Goal: Information Seeking & Learning: Check status

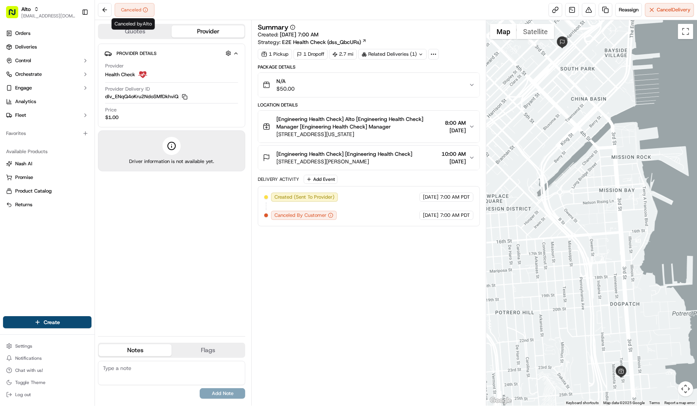
click at [112, 6] on div "Canceled" at bounding box center [126, 10] width 57 height 14
click at [101, 11] on button at bounding box center [105, 10] width 14 height 14
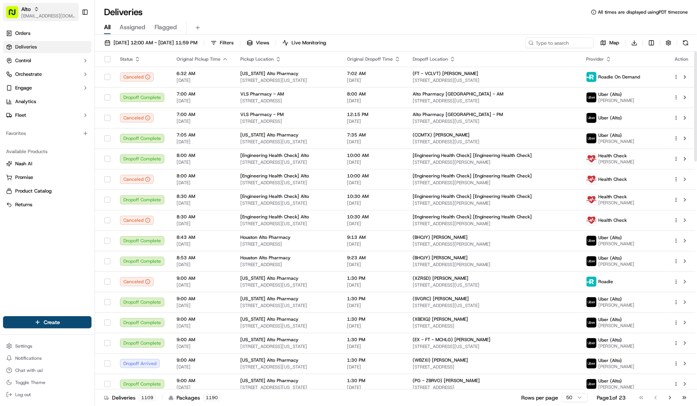
click at [47, 14] on span "[EMAIL_ADDRESS][DOMAIN_NAME]" at bounding box center [48, 16] width 54 height 6
type input "HomeRun"
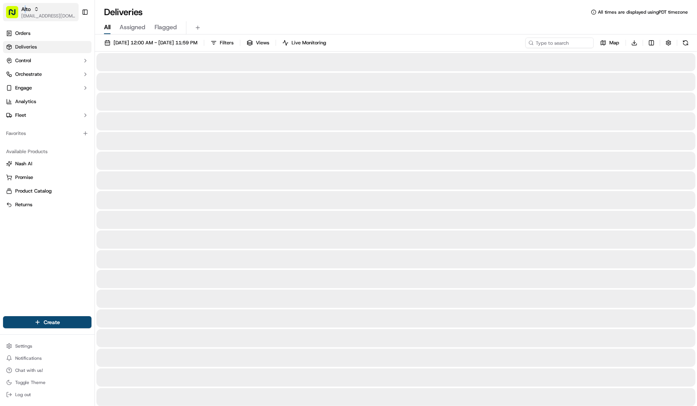
click at [25, 7] on span "Alto" at bounding box center [25, 9] width 9 height 8
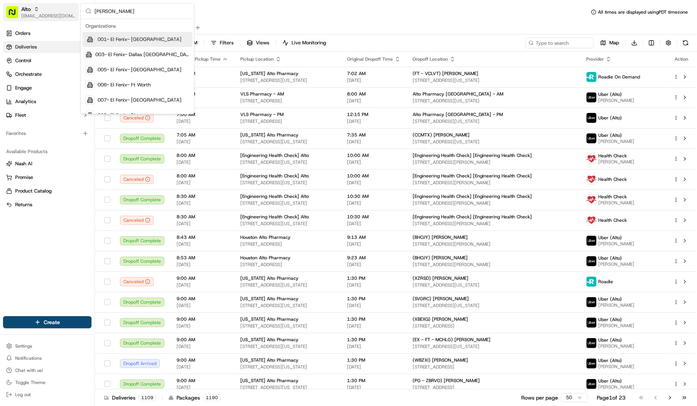
type input "homeru"
type input "milkrun"
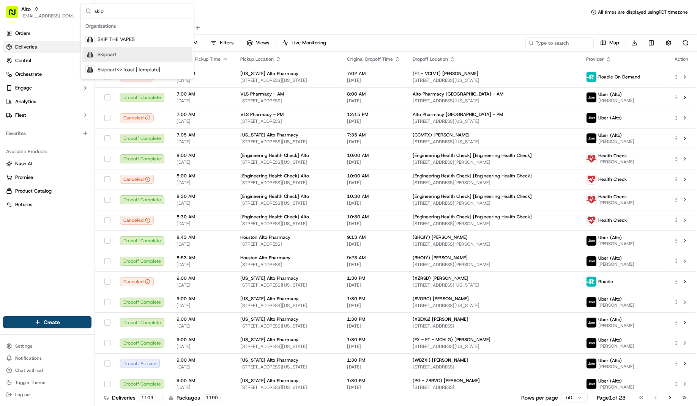
type input "skip"
click at [104, 47] on div "Skipcart" at bounding box center [137, 54] width 110 height 15
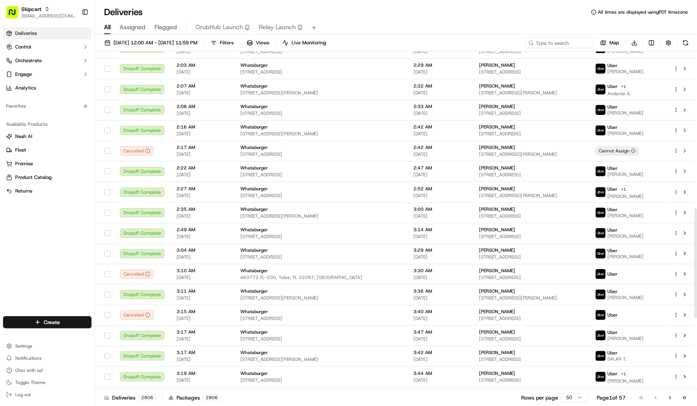
scroll to position [483, 0]
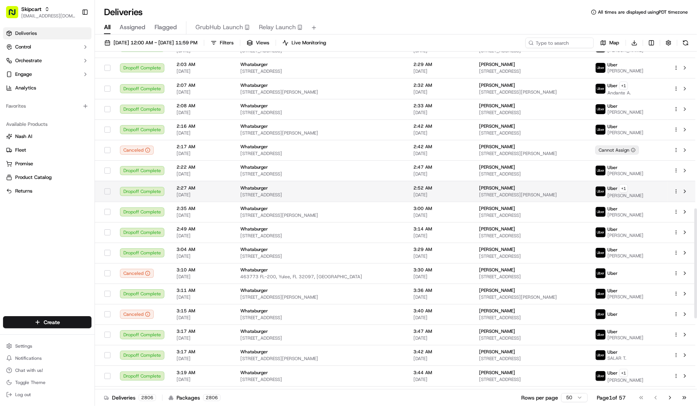
click at [482, 185] on span "Esequiel Gonzales" at bounding box center [497, 188] width 36 height 6
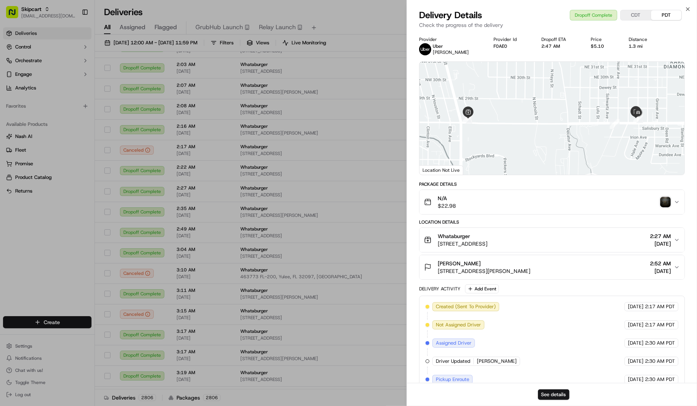
click at [562, 400] on div "See details" at bounding box center [552, 394] width 290 height 23
click at [562, 392] on button "See details" at bounding box center [554, 395] width 32 height 11
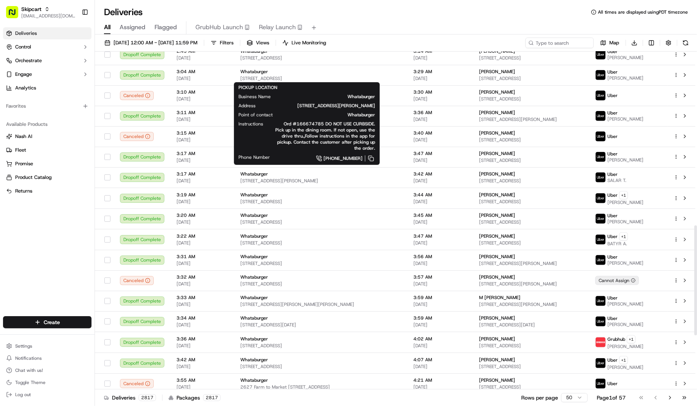
scroll to position [701, 0]
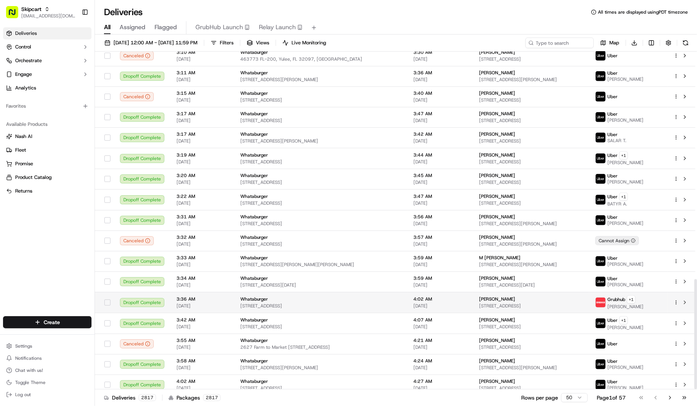
click at [553, 303] on span "8700 West Gate Blvd #5203, Austin, TX 78745, USA" at bounding box center [531, 306] width 104 height 6
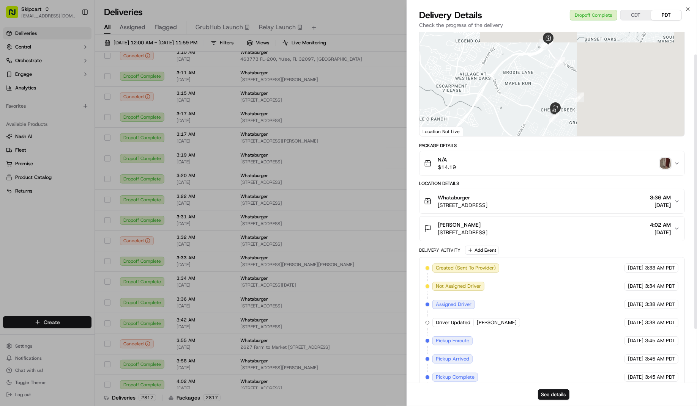
scroll to position [99, 0]
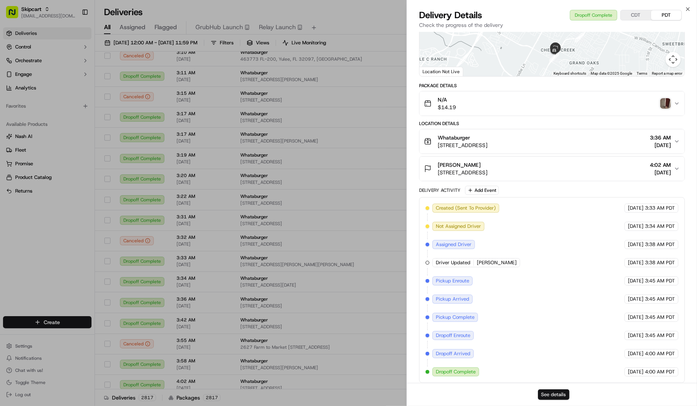
click at [549, 394] on button "See details" at bounding box center [554, 395] width 32 height 11
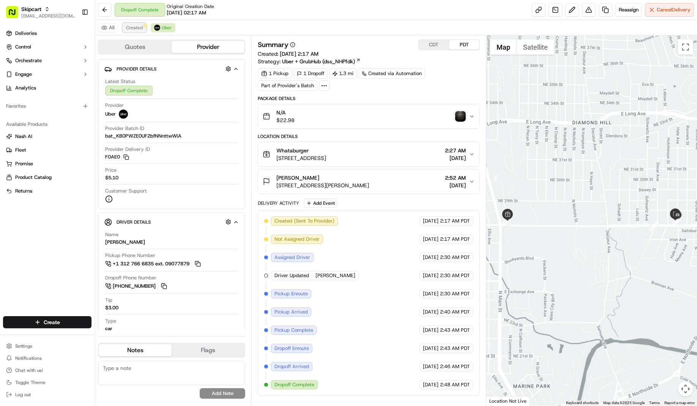
click at [128, 29] on span "Created" at bounding box center [134, 28] width 17 height 6
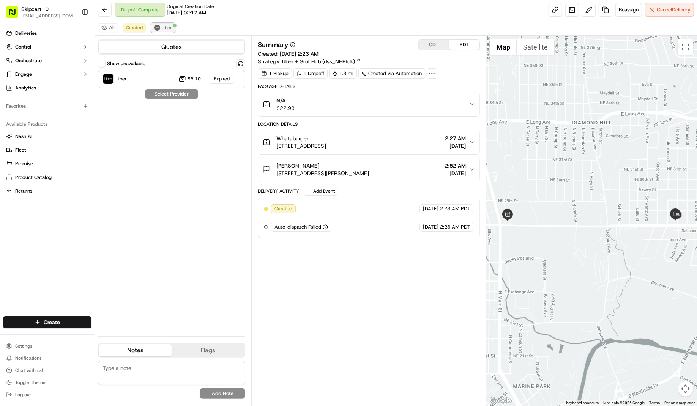
click at [156, 30] on img at bounding box center [157, 28] width 6 height 6
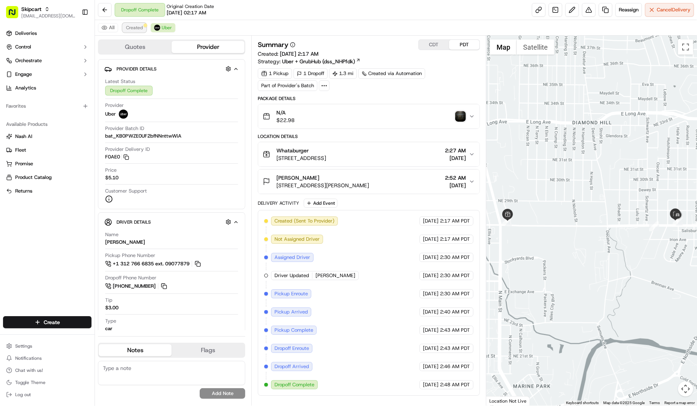
click at [134, 32] on button "Created" at bounding box center [135, 27] width 24 height 9
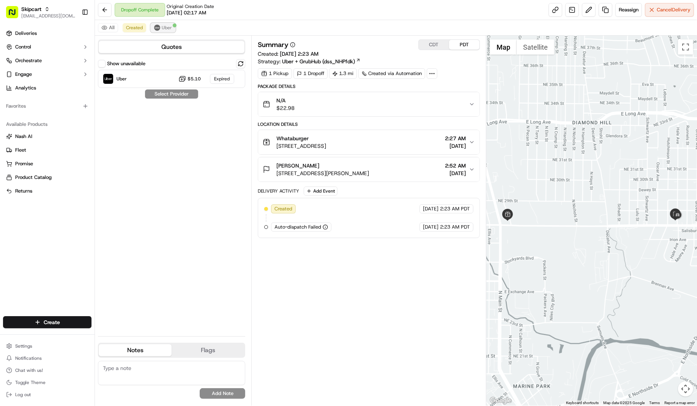
click at [166, 26] on span "Uber" at bounding box center [167, 28] width 10 height 6
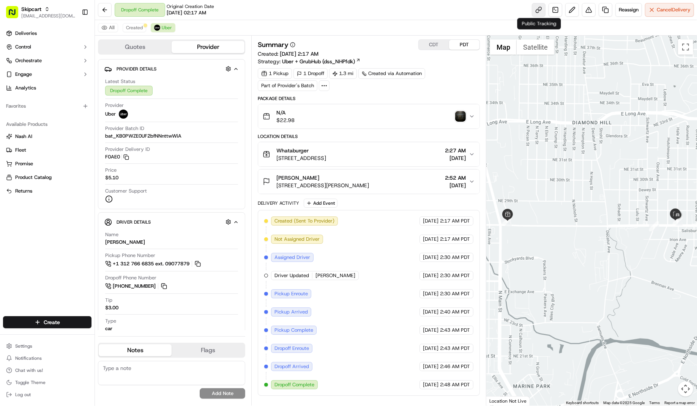
click at [539, 10] on link at bounding box center [539, 10] width 14 height 14
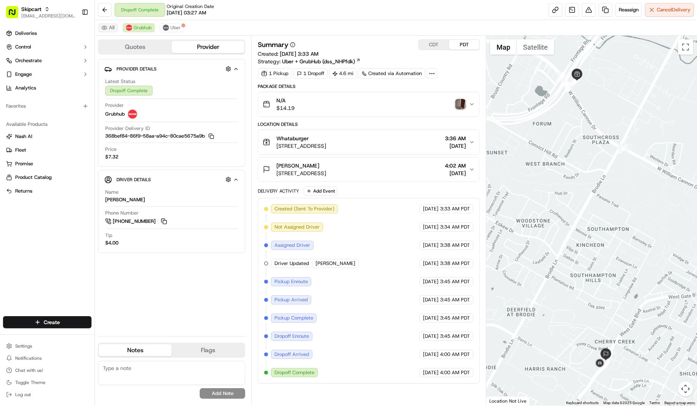
click at [107, 27] on button "All" at bounding box center [108, 27] width 20 height 9
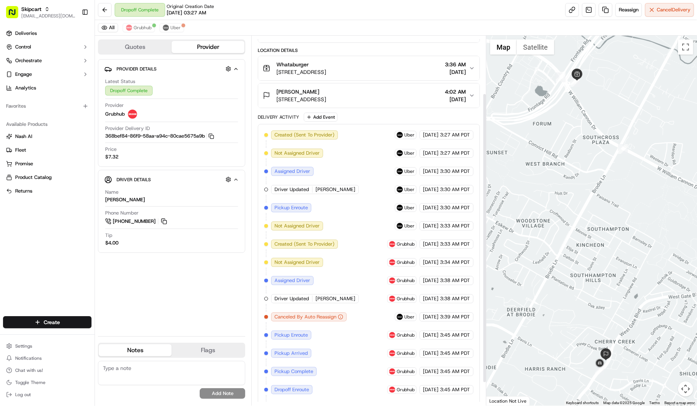
scroll to position [72, 0]
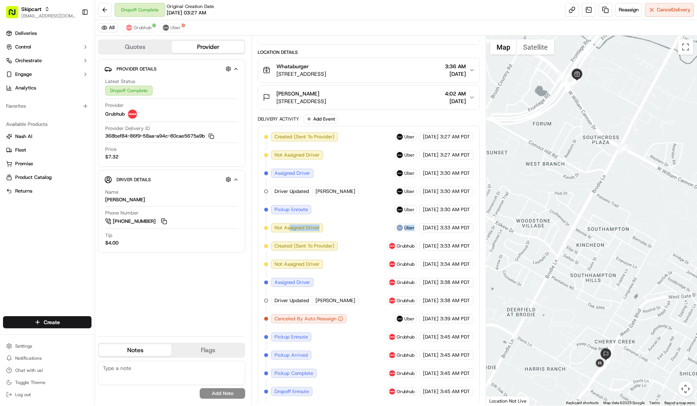
drag, startPoint x: 290, startPoint y: 227, endPoint x: 395, endPoint y: 228, distance: 105.1
click at [395, 228] on div "Created (Sent To Provider) Uber 09/18/2025 3:27 AM PDT Not Assigned Driver Uber…" at bounding box center [368, 282] width 209 height 301
click at [301, 230] on div "Created (Sent To Provider) Uber 09/18/2025 3:27 AM PDT Not Assigned Driver Uber…" at bounding box center [368, 282] width 209 height 301
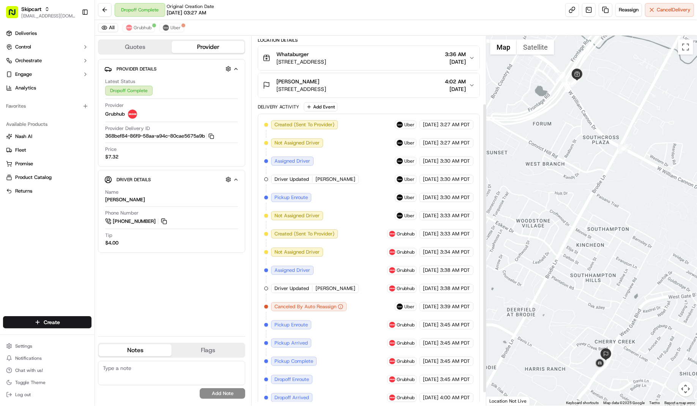
scroll to position [87, 0]
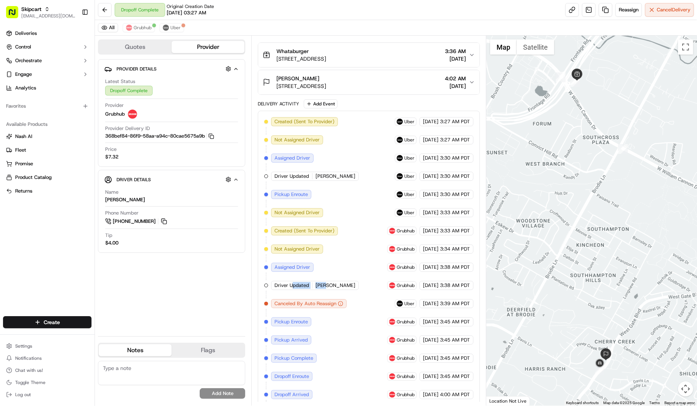
drag, startPoint x: 293, startPoint y: 280, endPoint x: 332, endPoint y: 280, distance: 39.5
click at [332, 280] on div "Created (Sent To Provider) Uber 09/18/2025 3:27 AM PDT Not Assigned Driver Uber…" at bounding box center [368, 267] width 209 height 301
drag, startPoint x: 282, startPoint y: 300, endPoint x: 335, endPoint y: 300, distance: 52.8
click at [326, 301] on span "Canceled By Auto Reassign" at bounding box center [305, 304] width 62 height 7
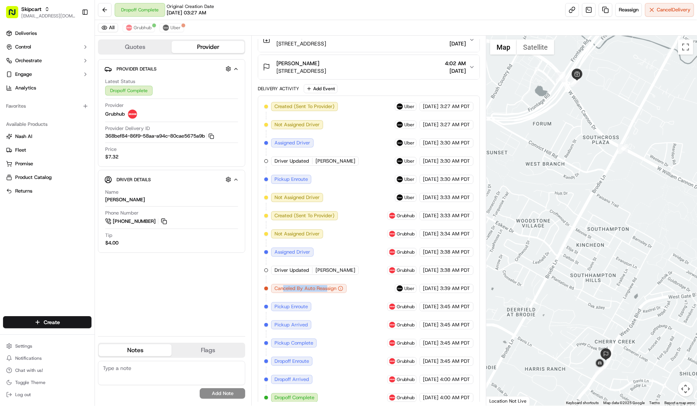
click at [317, 286] on span "Canceled By Auto Reassign" at bounding box center [305, 288] width 62 height 7
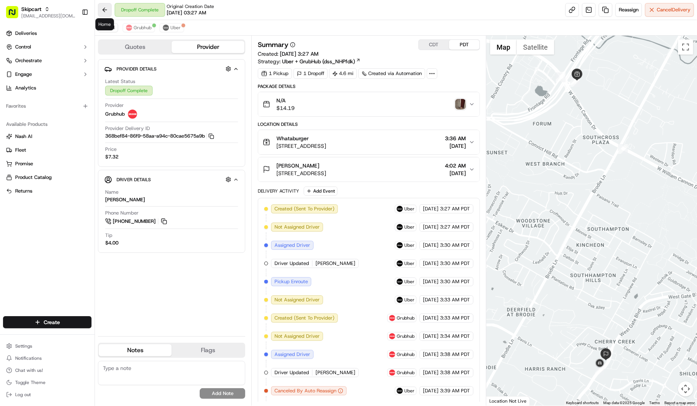
click at [104, 9] on button at bounding box center [105, 10] width 14 height 14
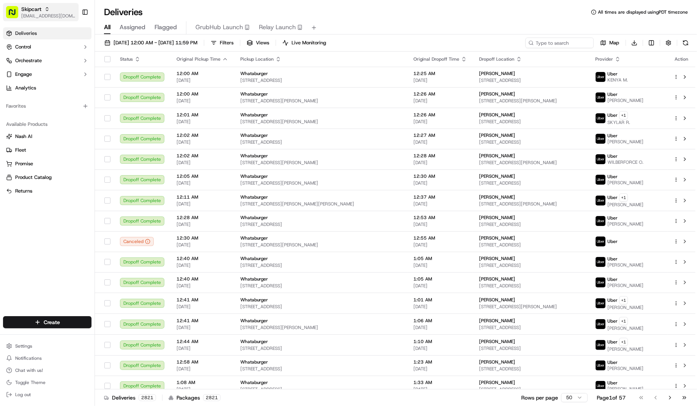
click at [50, 13] on div "Skipcart" at bounding box center [48, 9] width 54 height 8
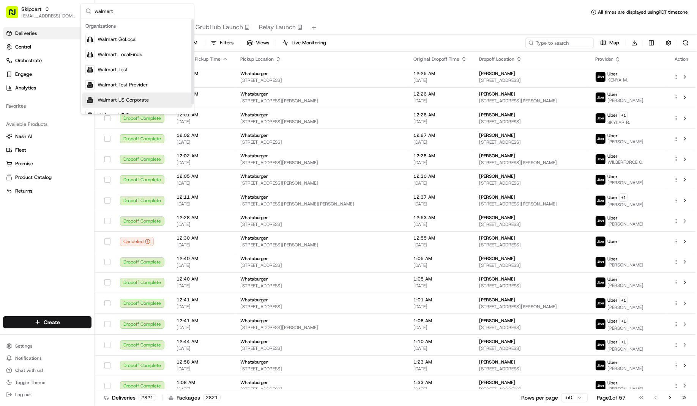
type input "walmart"
click at [140, 96] on div "Walmart US Corporate" at bounding box center [137, 100] width 110 height 15
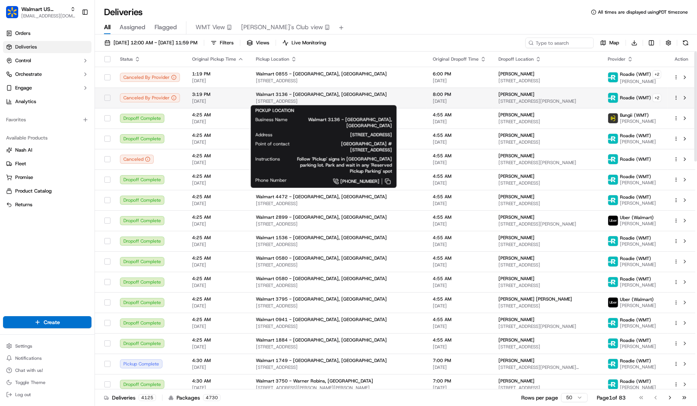
click at [316, 94] on span "Walmart 3136 - [GEOGRAPHIC_DATA], [GEOGRAPHIC_DATA]" at bounding box center [321, 94] width 131 height 6
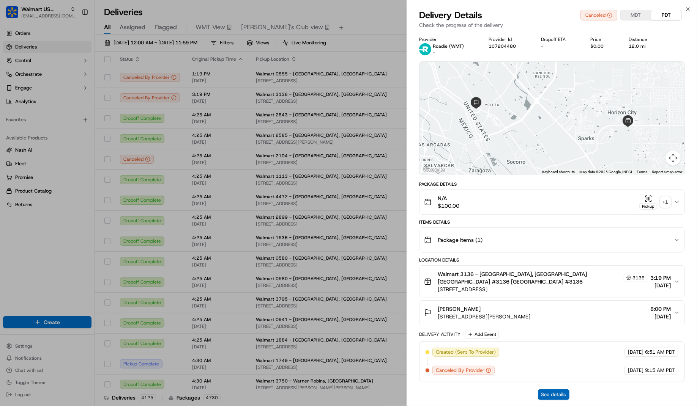
click at [542, 392] on button "See details" at bounding box center [554, 395] width 32 height 11
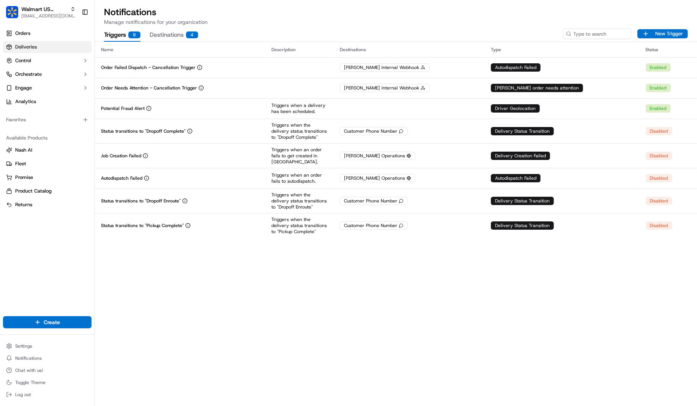
click at [44, 45] on link "Deliveries" at bounding box center [47, 47] width 88 height 12
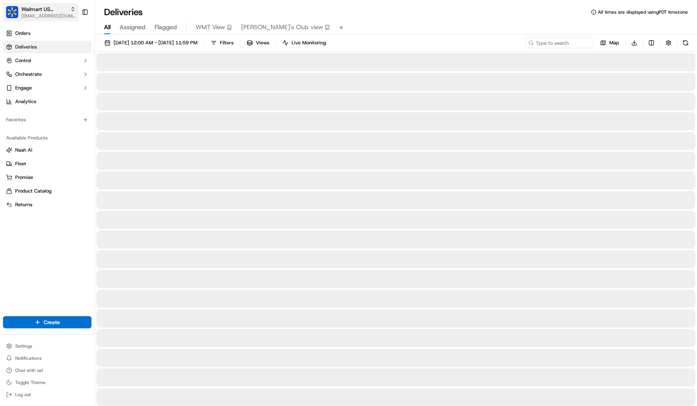
click at [37, 7] on span "Walmart US Corporate" at bounding box center [44, 9] width 46 height 8
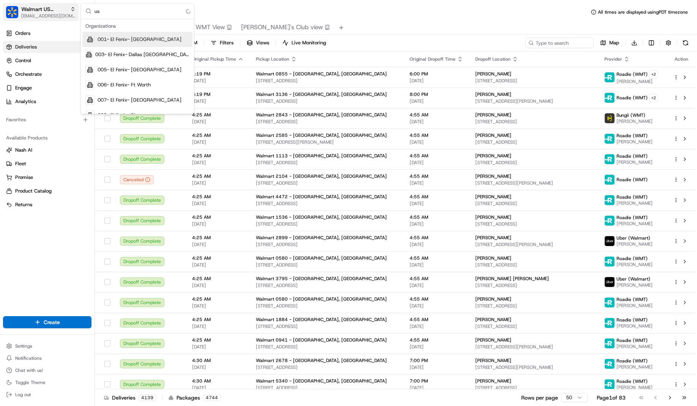
type input "u"
type input "walmart store"
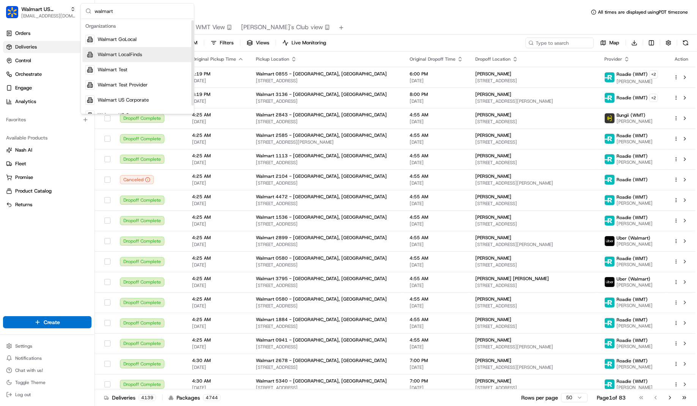
scroll to position [11, 0]
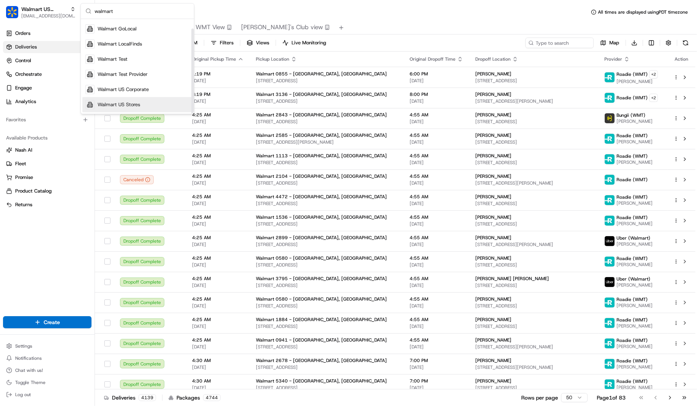
type input "walmart"
click at [147, 102] on div "Walmart US Stores" at bounding box center [137, 104] width 110 height 15
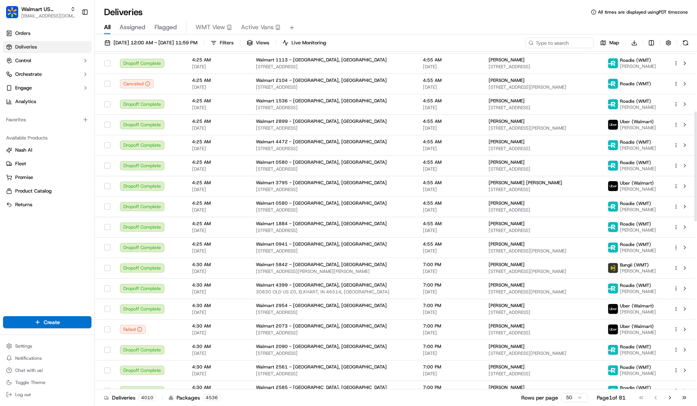
scroll to position [0, 0]
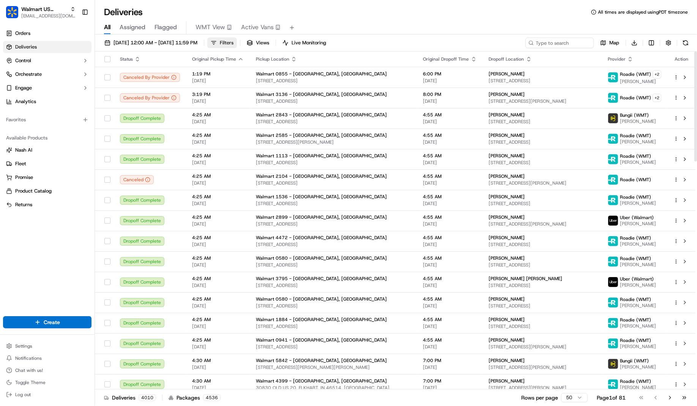
click at [237, 38] on button "Filters" at bounding box center [222, 43] width 30 height 11
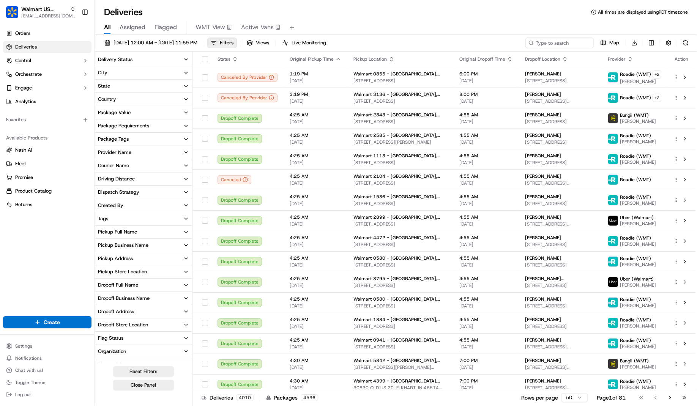
click at [133, 86] on button "State" at bounding box center [143, 86] width 97 height 13
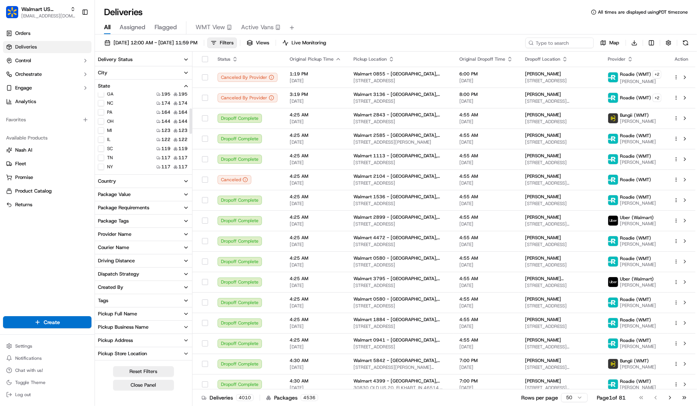
scroll to position [55, 0]
click at [127, 195] on div "Package Value" at bounding box center [114, 194] width 33 height 7
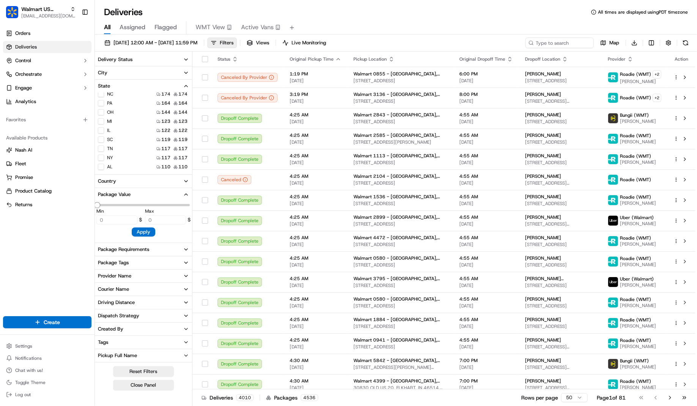
type input "100"
click at [101, 131] on button "IL" at bounding box center [101, 131] width 6 height 6
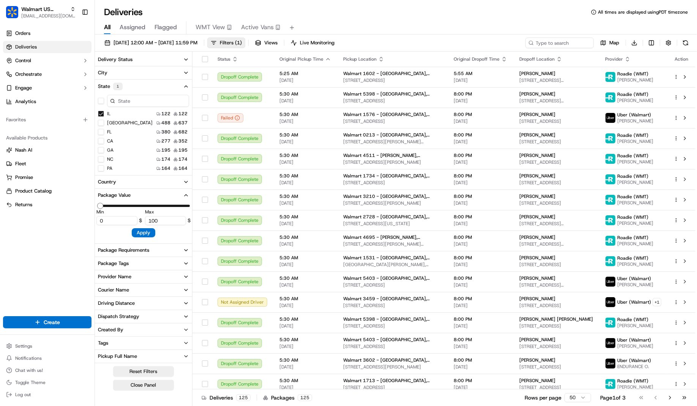
click at [103, 121] on button "TX" at bounding box center [101, 123] width 6 height 6
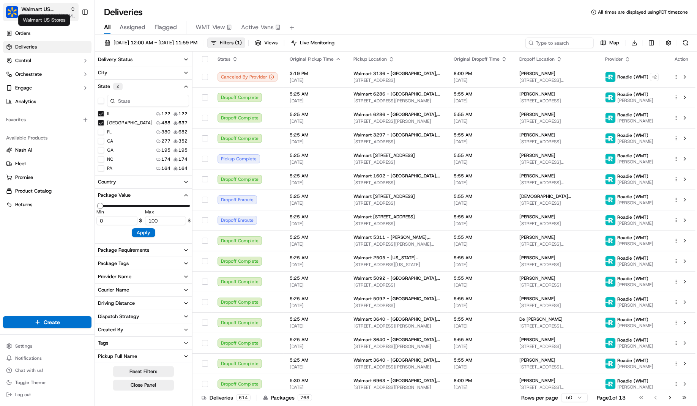
click at [54, 9] on span "Walmart US Stores" at bounding box center [44, 9] width 46 height 8
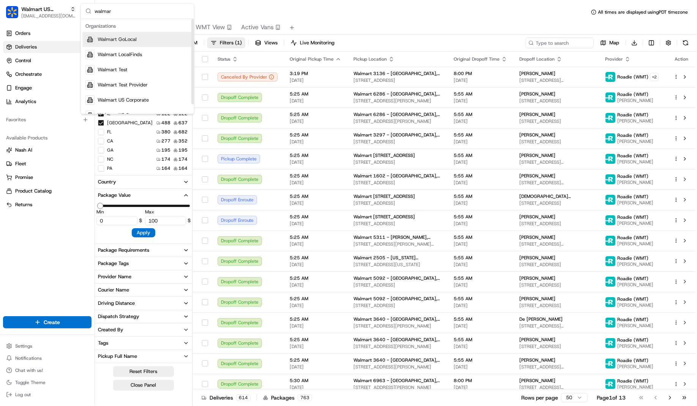
type input "walmart"
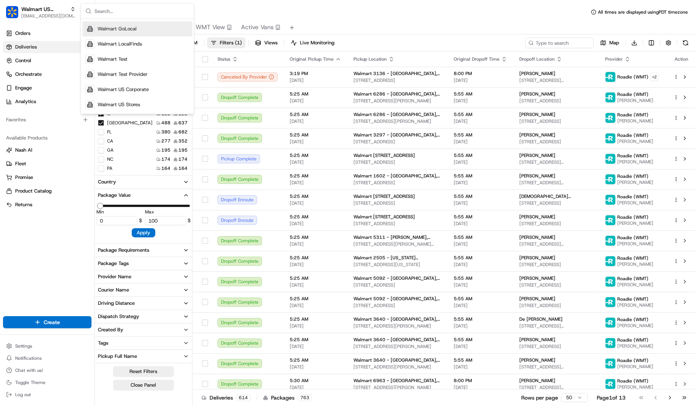
click at [39, 264] on div "Orders Deliveries Control Orchestrate Engage Analytics Favorites Available Prod…" at bounding box center [47, 167] width 95 height 286
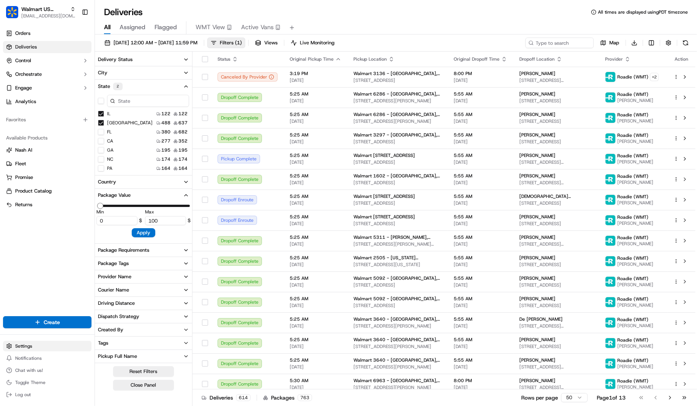
click at [41, 346] on html "Walmart US Stores zeid@usenash.com Toggle Sidebar Orders Deliveries Control Orc…" at bounding box center [348, 203] width 697 height 406
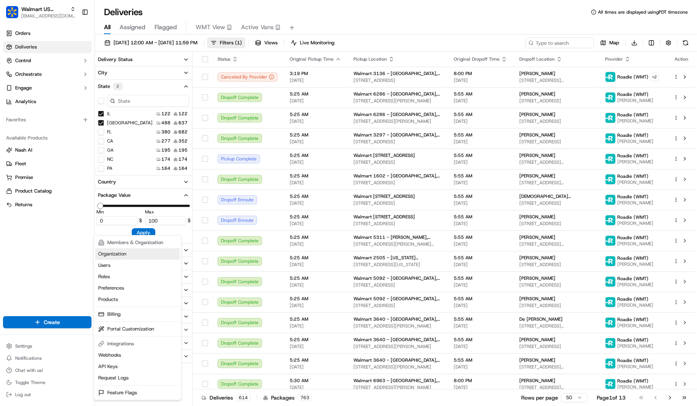
click at [144, 253] on link "Organization" at bounding box center [137, 254] width 85 height 11
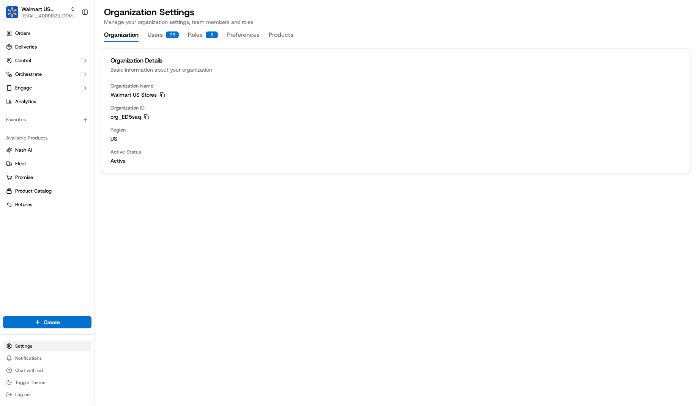
click at [32, 351] on html "Walmart US Stores zeid@usenash.com Toggle Sidebar Orders Deliveries Control Orc…" at bounding box center [348, 203] width 697 height 406
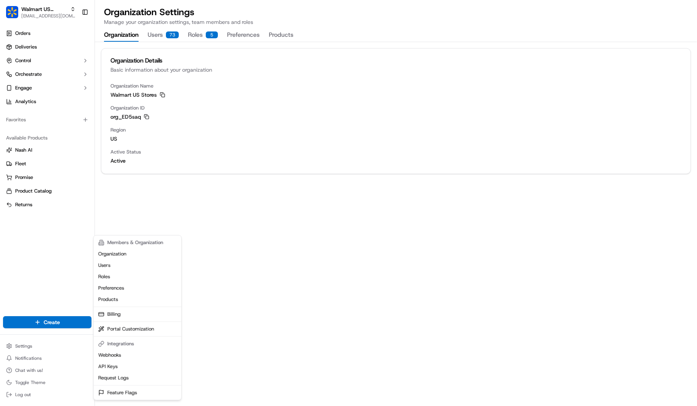
click at [32, 267] on html "Walmart US Stores zeid@usenash.com Toggle Sidebar Orders Deliveries Control Orc…" at bounding box center [348, 203] width 697 height 406
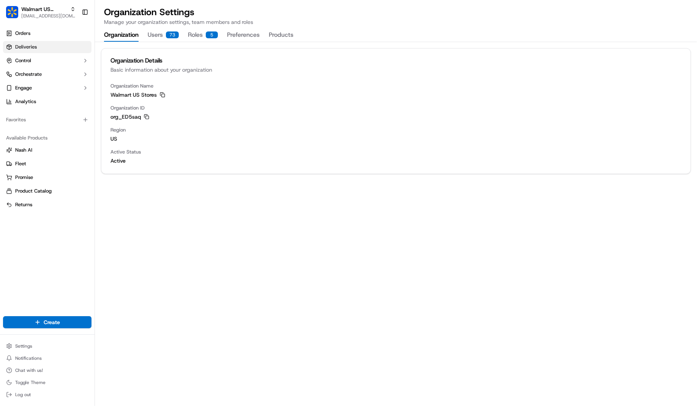
click at [32, 50] on span "Deliveries" at bounding box center [26, 47] width 22 height 7
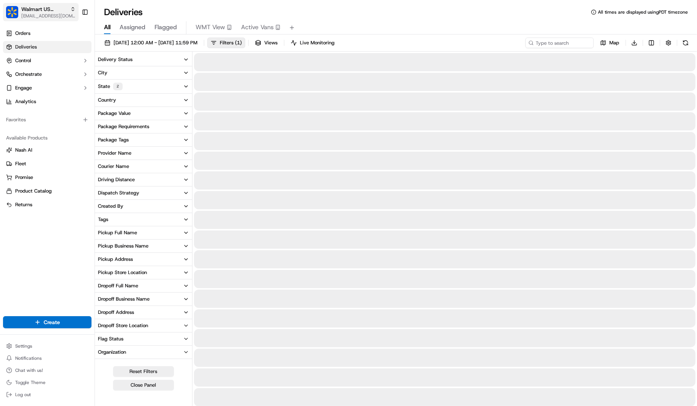
click at [56, 13] on span "[EMAIL_ADDRESS][DOMAIN_NAME]" at bounding box center [48, 16] width 54 height 6
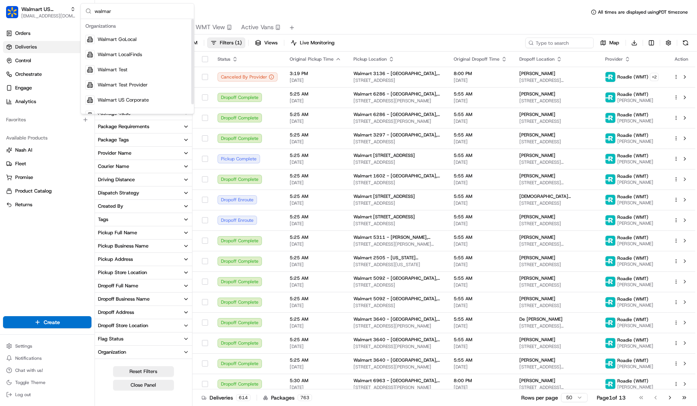
type input "walmart"
click at [337, 12] on div "Deliveries All times are displayed using PDT timezone" at bounding box center [396, 12] width 602 height 12
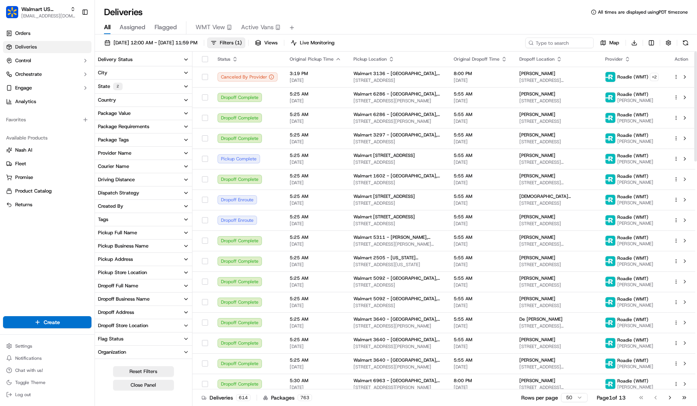
click at [167, 85] on button "State 2" at bounding box center [143, 87] width 97 height 14
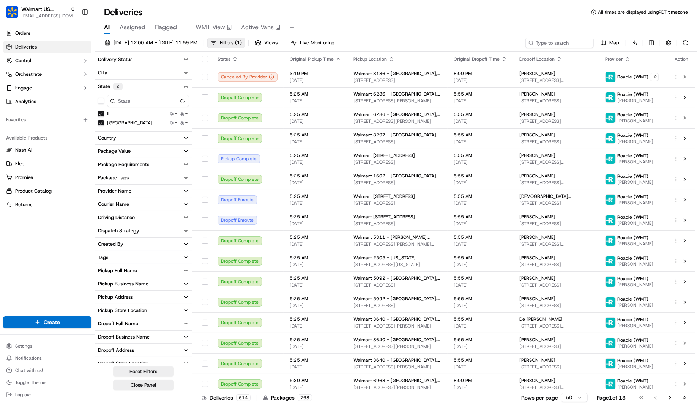
click at [167, 85] on button "State 2" at bounding box center [143, 87] width 97 height 14
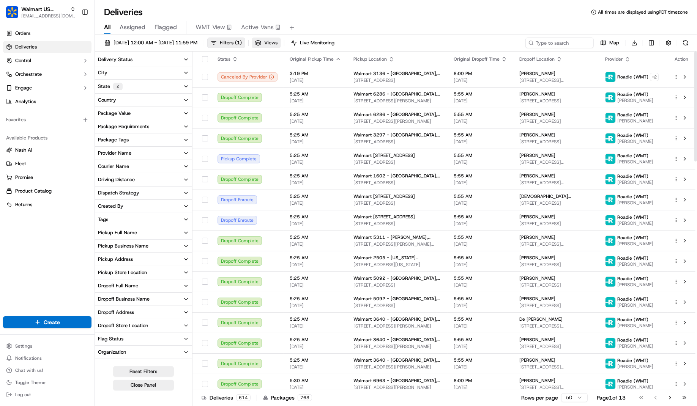
click at [281, 45] on button "Views" at bounding box center [266, 43] width 29 height 11
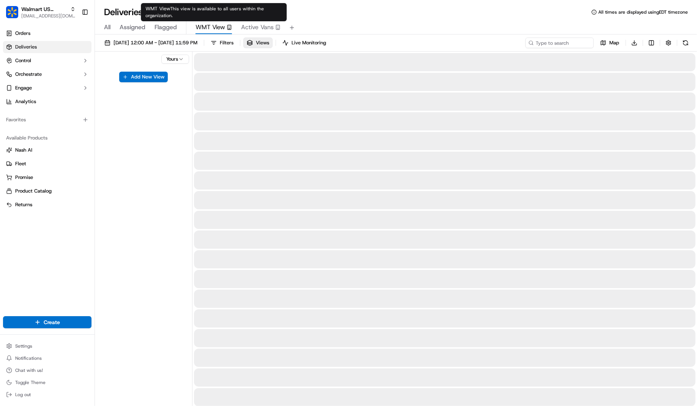
click at [211, 25] on span "WMT View" at bounding box center [210, 27] width 30 height 9
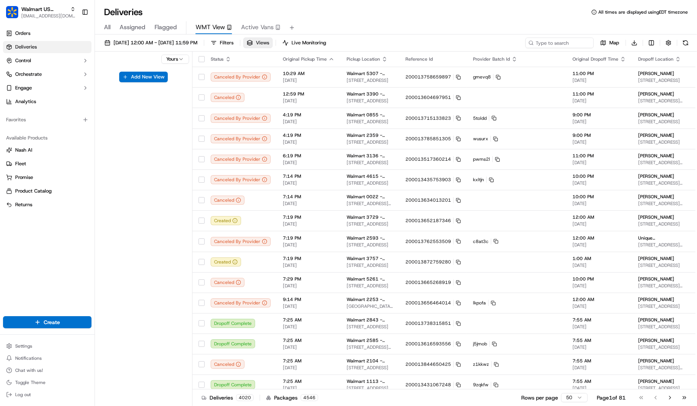
click at [269, 44] on span "Views" at bounding box center [262, 42] width 13 height 7
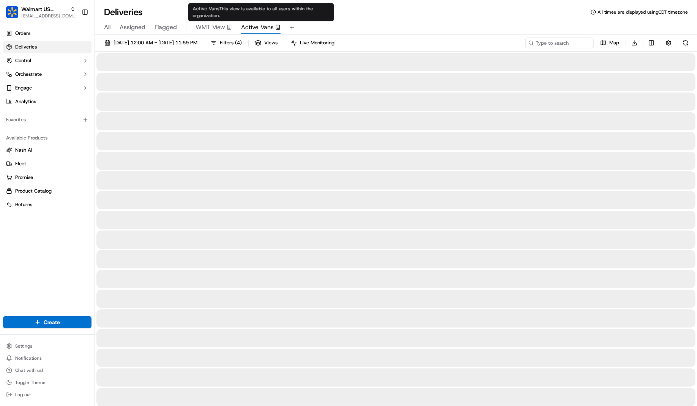
click at [247, 30] on span "Active Vans" at bounding box center [257, 27] width 33 height 9
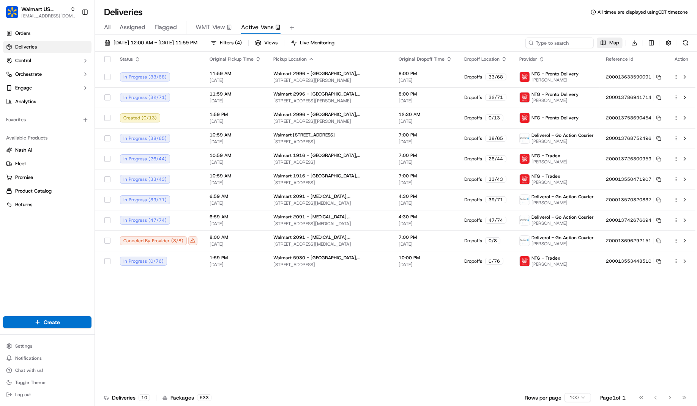
click at [611, 46] on span "Map" at bounding box center [614, 42] width 10 height 7
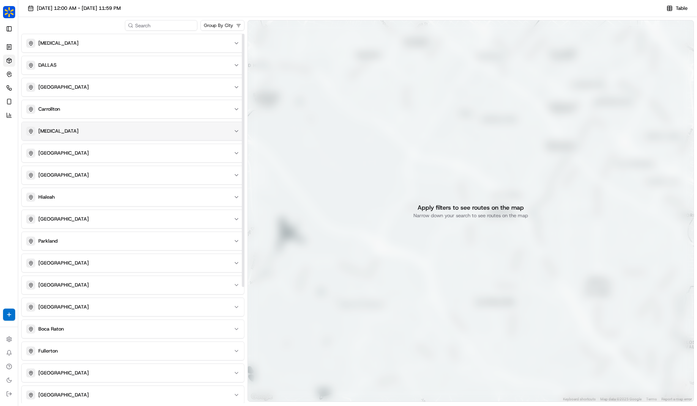
click at [141, 57] on button "DALLAS" at bounding box center [133, 65] width 222 height 18
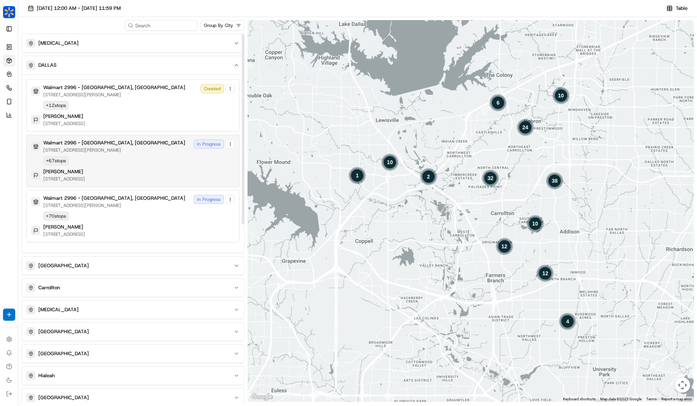
click at [140, 163] on div "Walmart 2996 - Dallas, TX 18121 MARSH LN, DALLAS, TX 75287, US In Progress + 67…" at bounding box center [132, 161] width 203 height 43
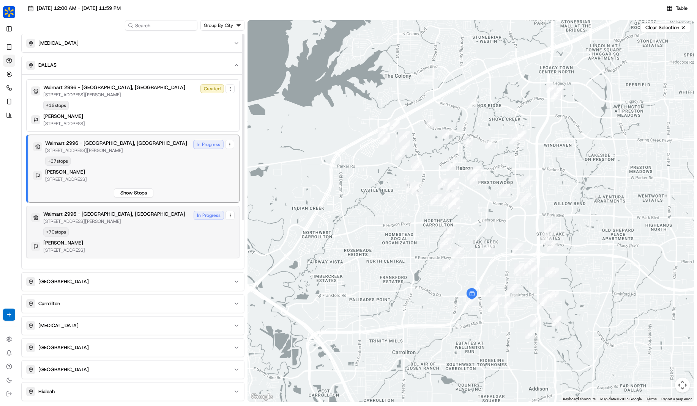
click at [135, 228] on div "Walmart 2996 - Dallas, TX 18121 MARSH LN, DALLAS, TX 75287, US In Progress + 70…" at bounding box center [132, 232] width 203 height 43
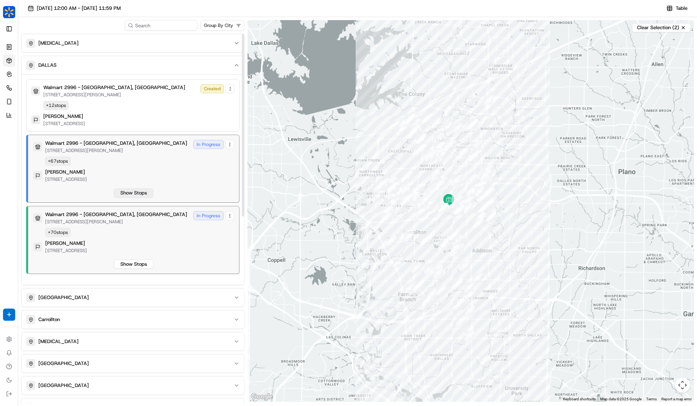
click at [140, 192] on button "Show Stops" at bounding box center [133, 193] width 39 height 9
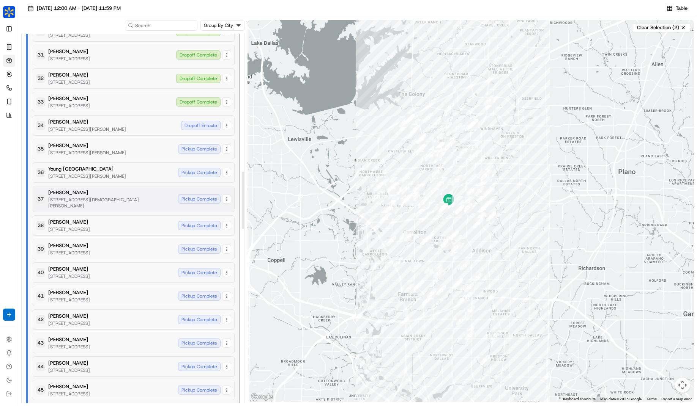
scroll to position [891, 0]
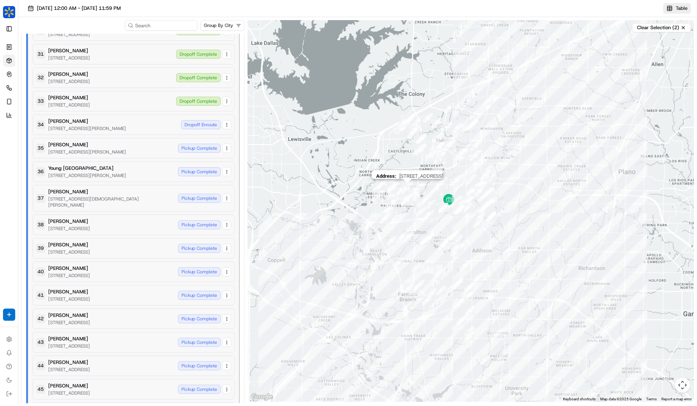
click at [672, 11] on button "Table" at bounding box center [677, 8] width 28 height 11
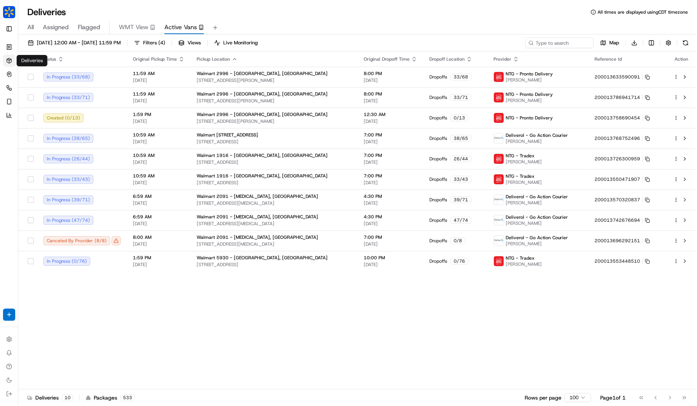
click at [9, 60] on icon at bounding box center [9, 61] width 6 height 6
click at [10, 62] on icon at bounding box center [9, 61] width 6 height 6
click at [11, 28] on button "Toggle Sidebar" at bounding box center [9, 29] width 12 height 12
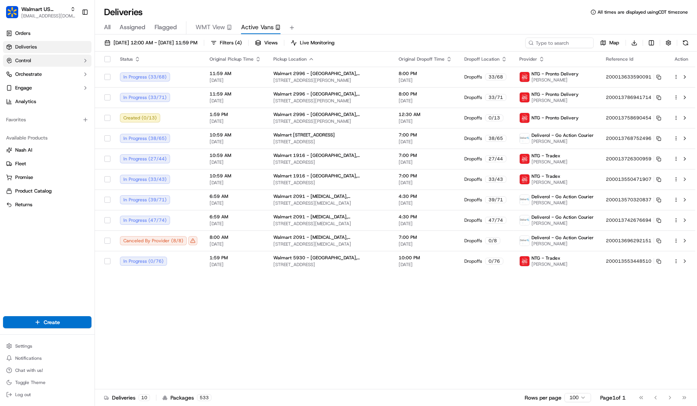
click at [72, 65] on button "Control" at bounding box center [47, 61] width 88 height 12
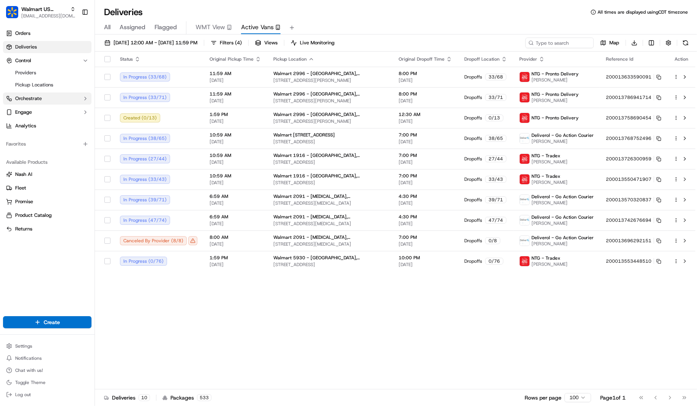
click at [61, 100] on button "Orchestrate" at bounding box center [47, 99] width 88 height 12
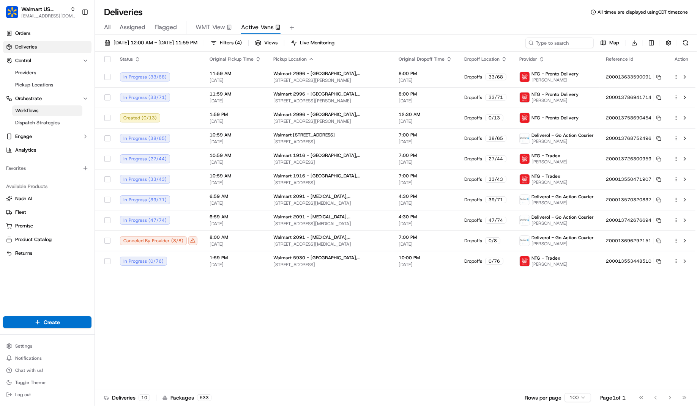
click at [26, 110] on span "Workflows" at bounding box center [26, 110] width 23 height 7
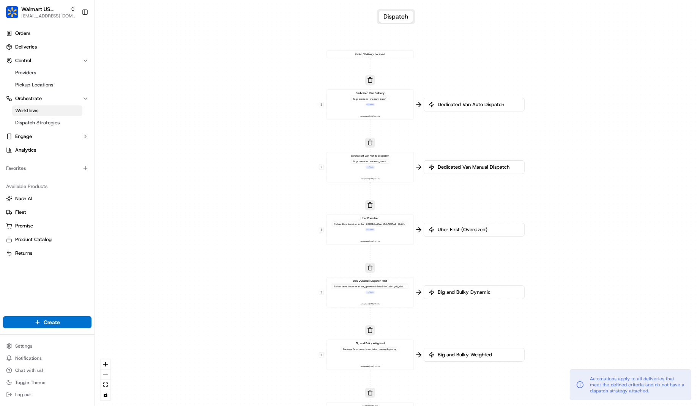
drag, startPoint x: 331, startPoint y: 102, endPoint x: 302, endPoint y: 153, distance: 58.7
click at [302, 153] on div "0 0 0 0 0 0 0 Order / Delivery Received Dedicated Van Delivery Tags contains wa…" at bounding box center [396, 203] width 602 height 406
click at [38, 194] on button "Nash AI" at bounding box center [47, 199] width 88 height 12
click at [27, 200] on span "Nash AI" at bounding box center [23, 198] width 17 height 7
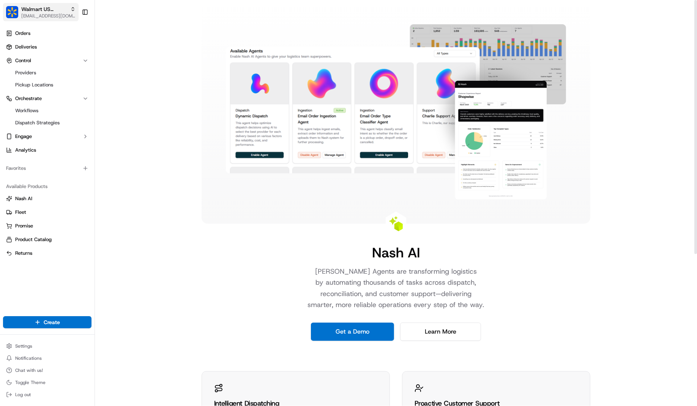
click at [30, 12] on span "Walmart US Stores" at bounding box center [44, 9] width 46 height 8
type input "coles"
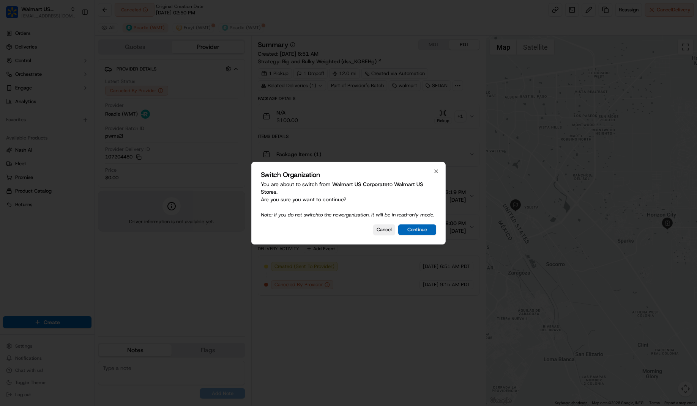
click at [421, 235] on button "Continue" at bounding box center [417, 230] width 38 height 11
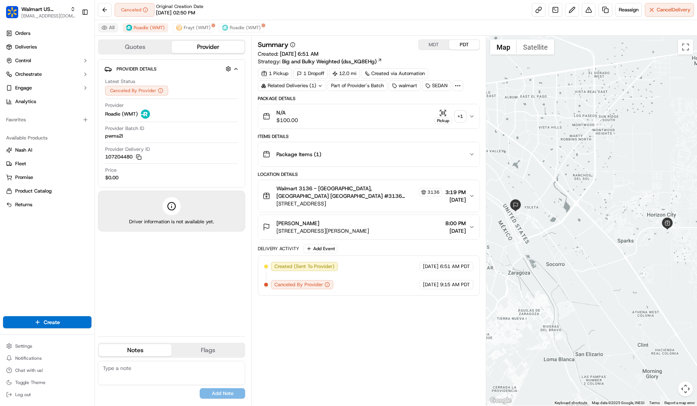
click at [111, 25] on button "All" at bounding box center [108, 27] width 20 height 9
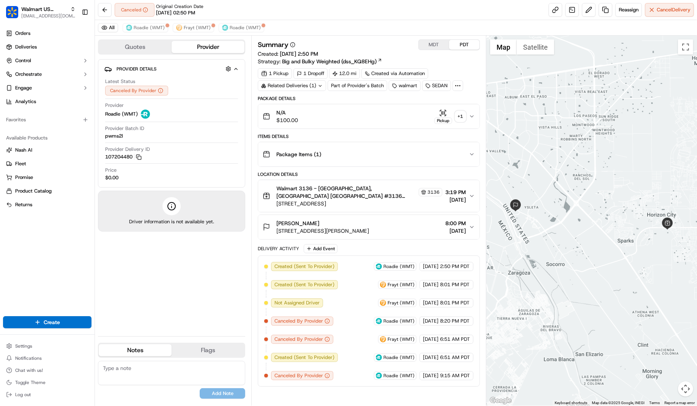
click at [325, 202] on span "[STREET_ADDRESS]" at bounding box center [359, 204] width 166 height 8
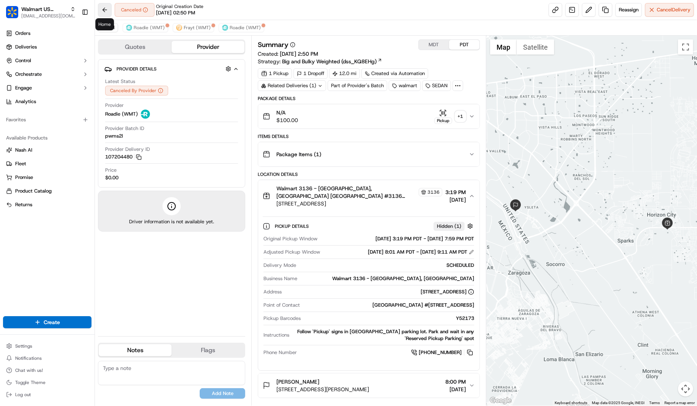
click at [105, 9] on button at bounding box center [105, 10] width 14 height 14
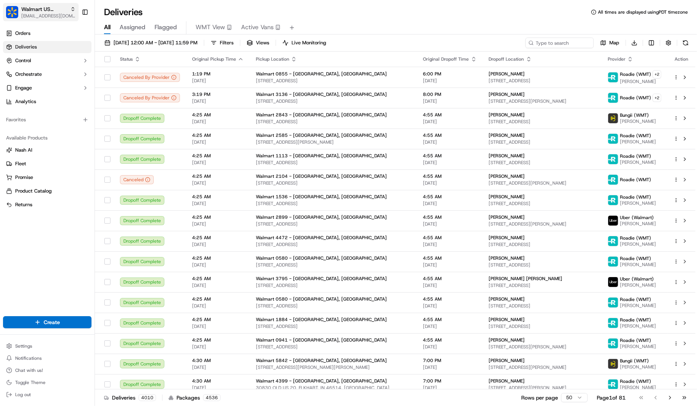
click at [45, 10] on span "Walmart US Stores" at bounding box center [44, 9] width 46 height 8
